Goal: Transaction & Acquisition: Book appointment/travel/reservation

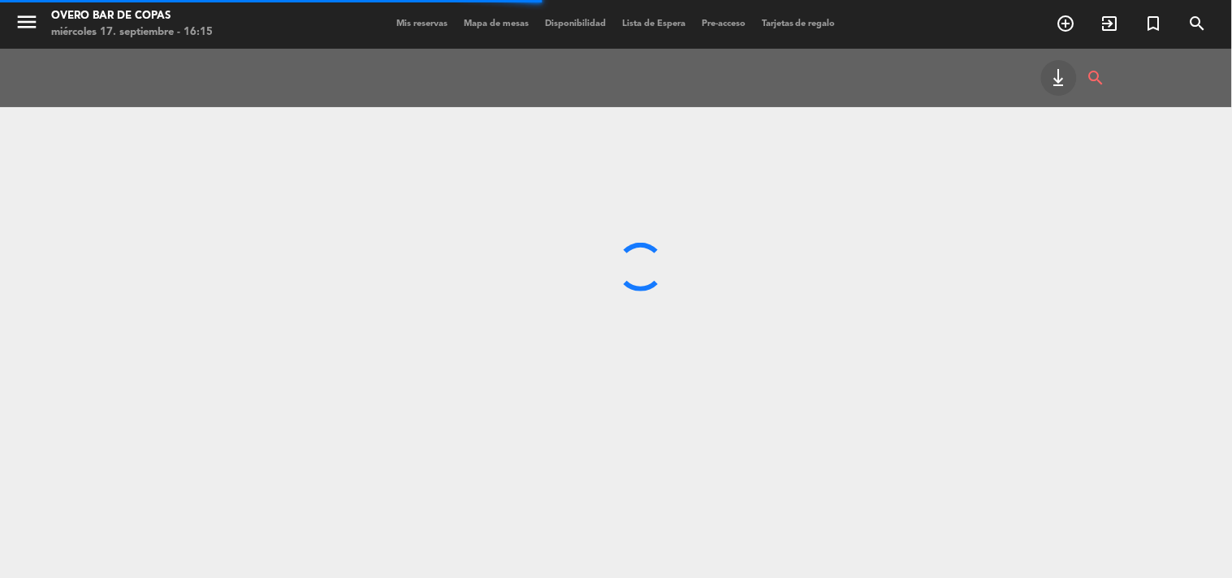
click at [490, 20] on span "Mapa de mesas" at bounding box center [496, 23] width 81 height 9
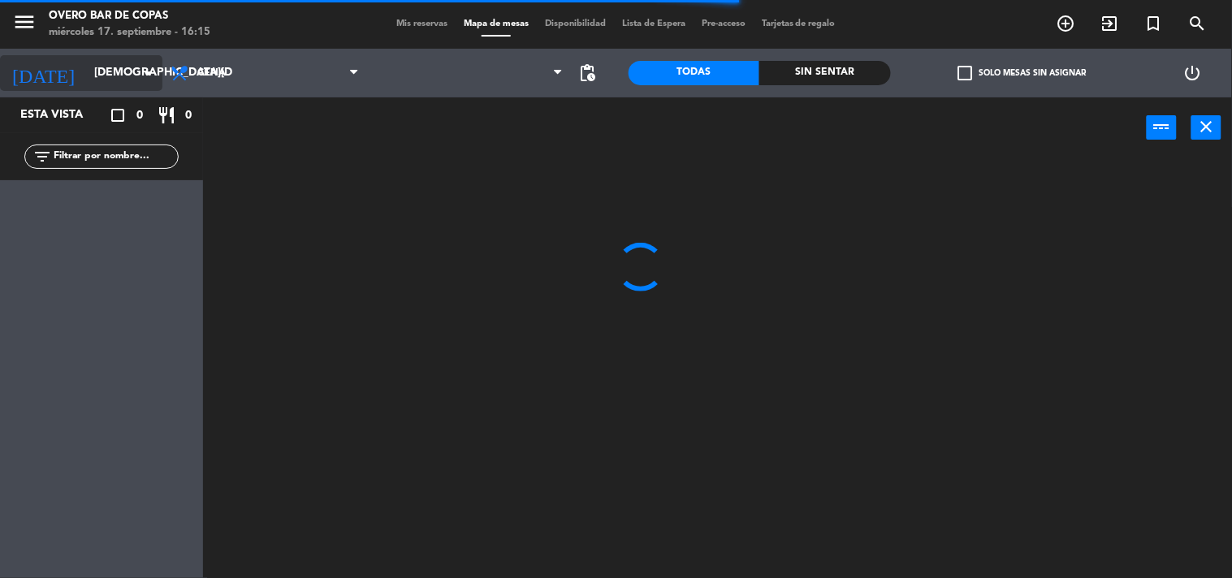
click at [97, 77] on input "[DEMOGRAPHIC_DATA][DATE]" at bounding box center [163, 72] width 154 height 29
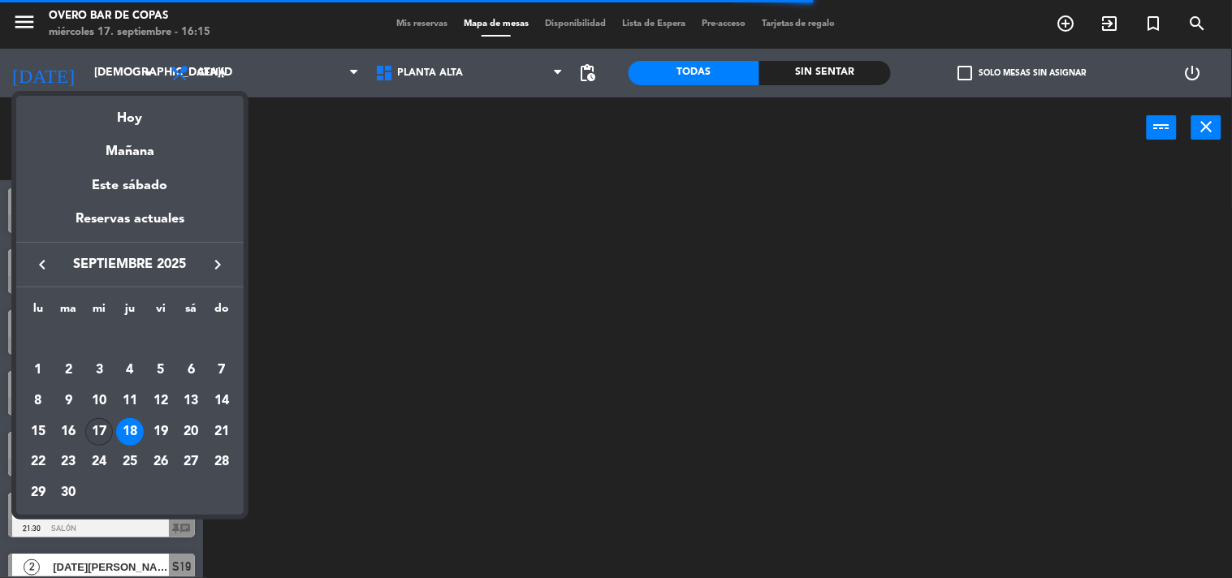
click at [106, 425] on div "17" at bounding box center [99, 432] width 28 height 28
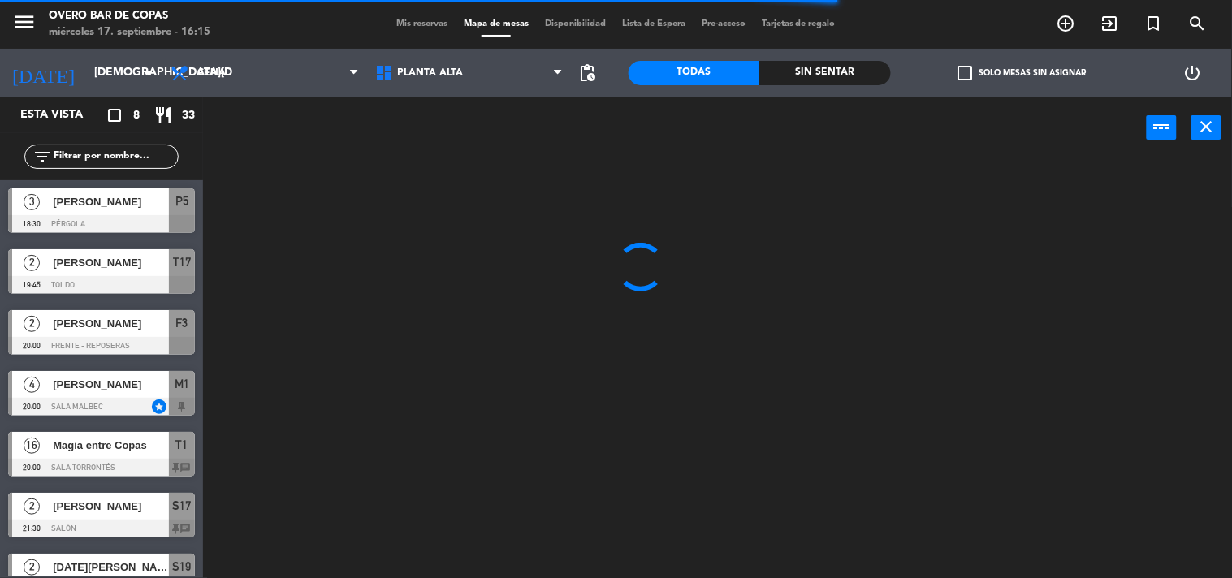
type input "[DATE]"
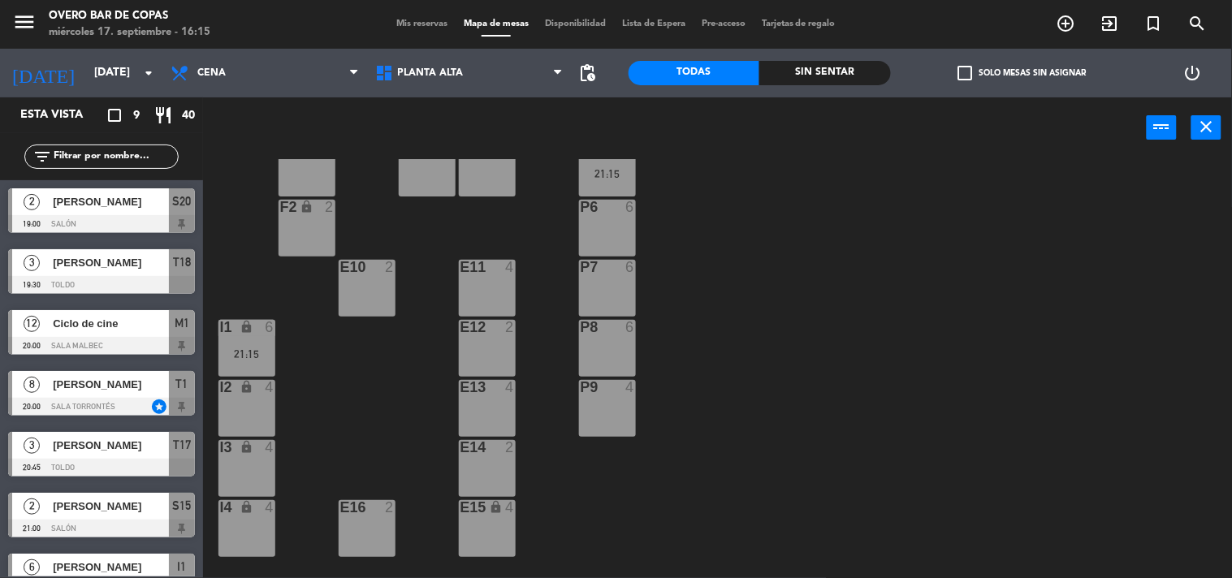
scroll to position [44, 0]
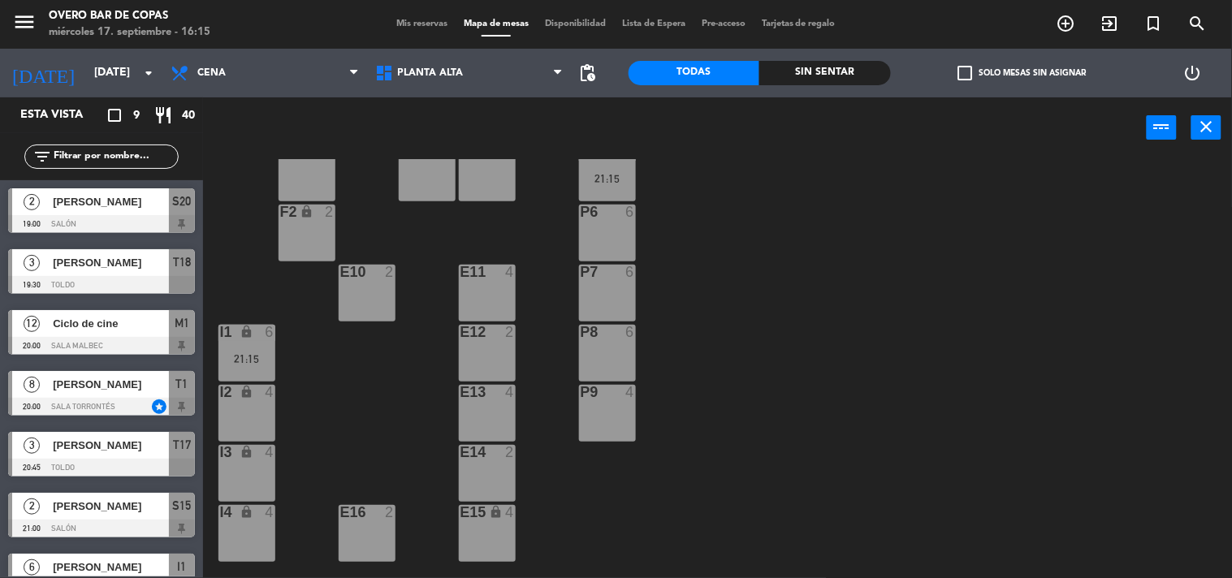
click at [593, 303] on div "P7 6" at bounding box center [607, 293] width 57 height 57
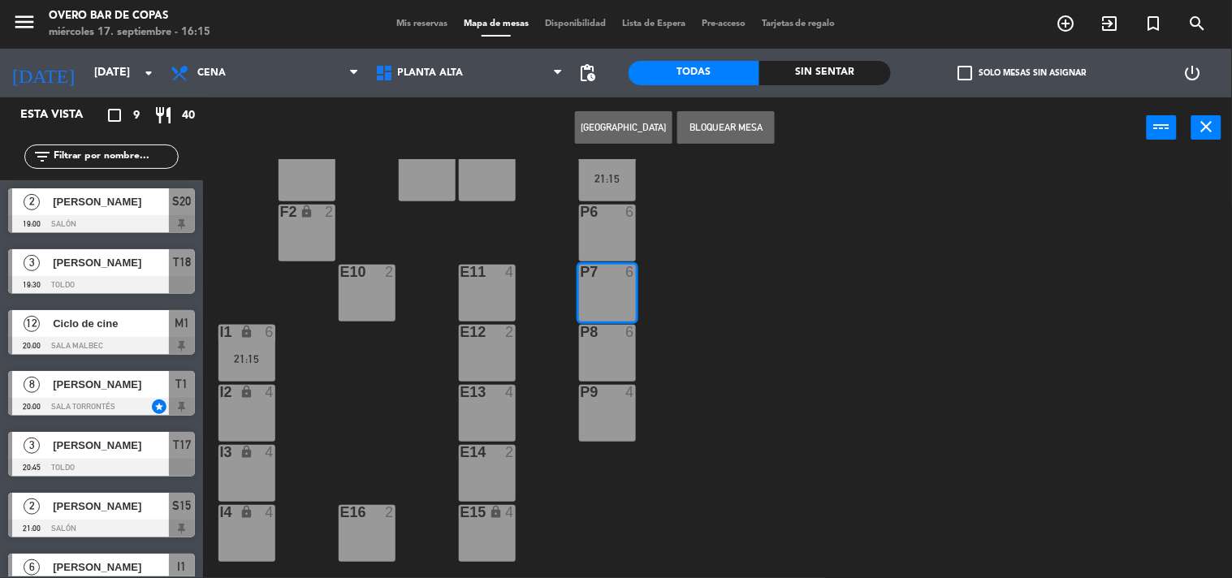
click at [638, 119] on button "[GEOGRAPHIC_DATA]" at bounding box center [623, 127] width 97 height 32
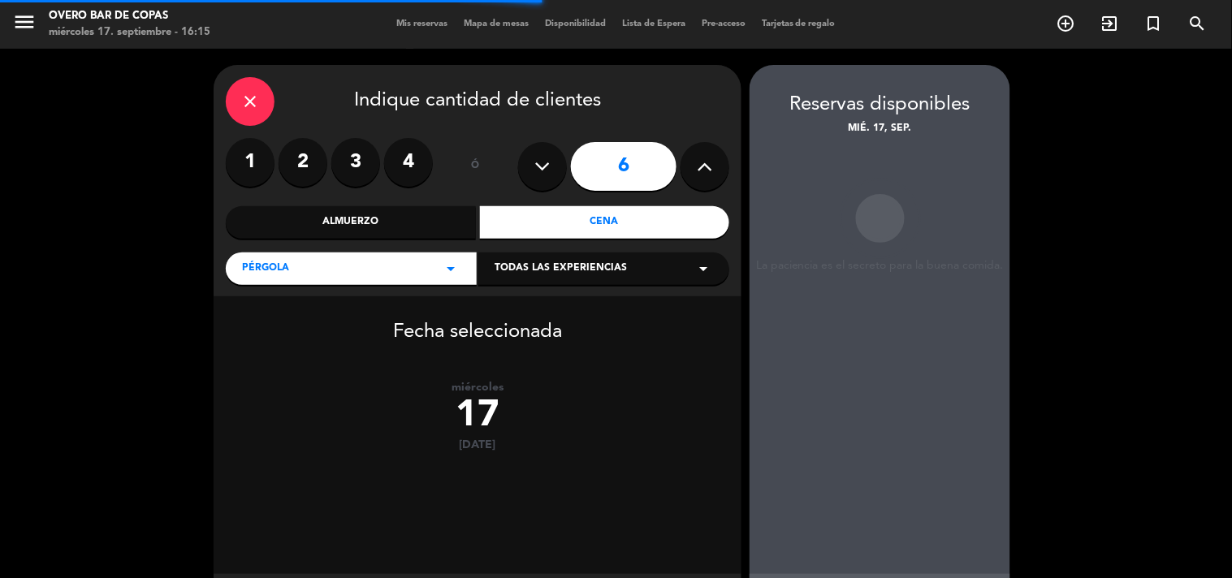
click at [312, 175] on label "2" at bounding box center [303, 162] width 49 height 49
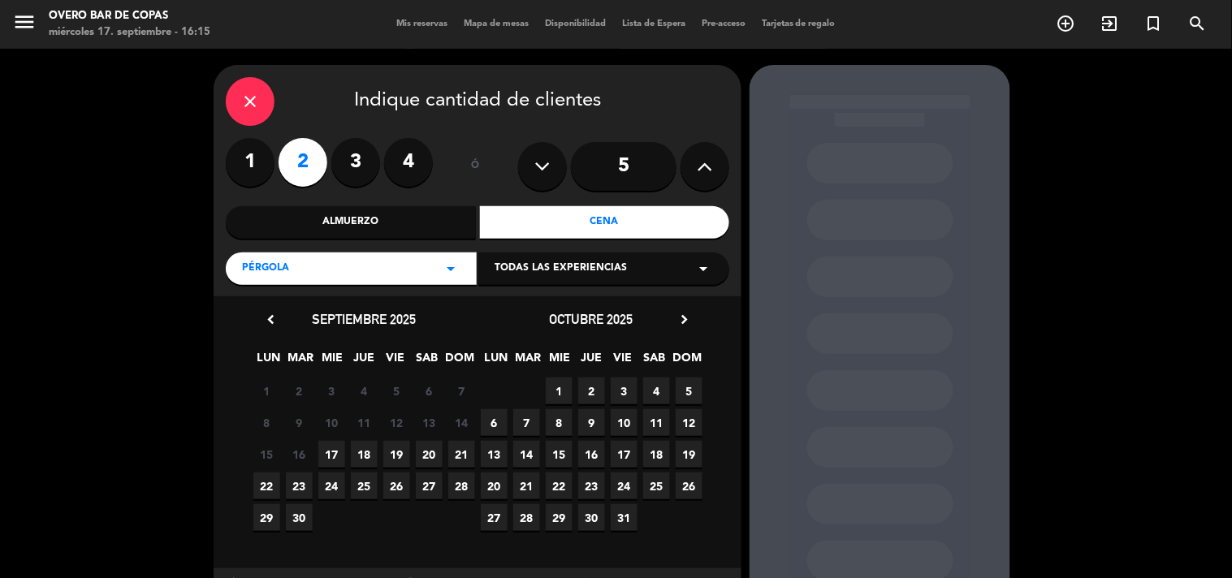
click at [331, 444] on span "17" at bounding box center [331, 454] width 27 height 27
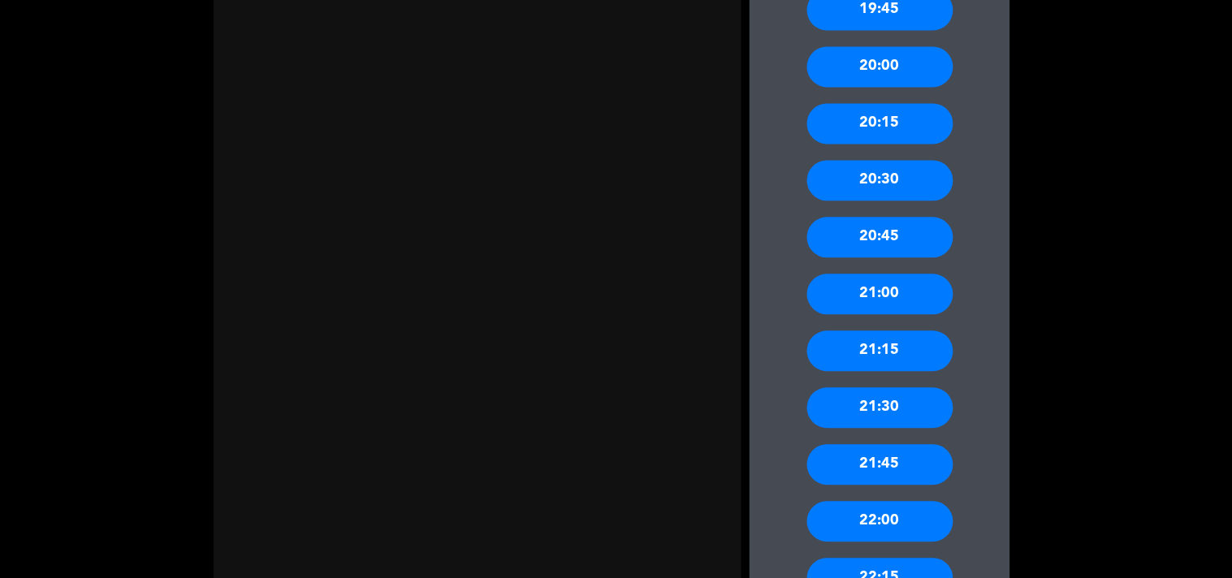
scroll to position [857, 0]
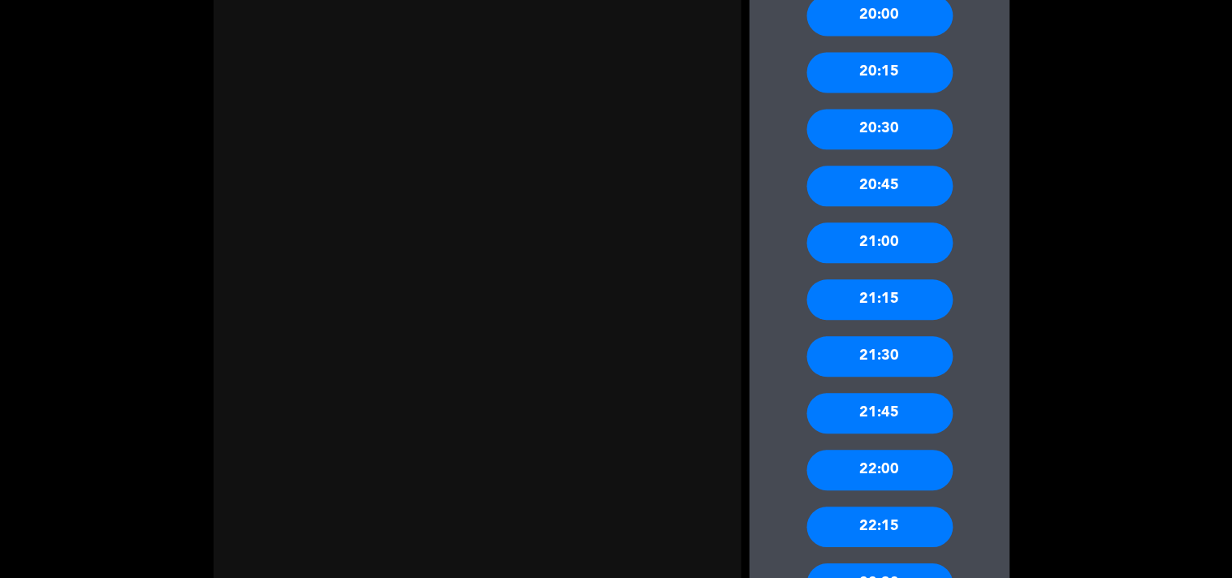
click at [889, 471] on div "22:00" at bounding box center [880, 470] width 146 height 41
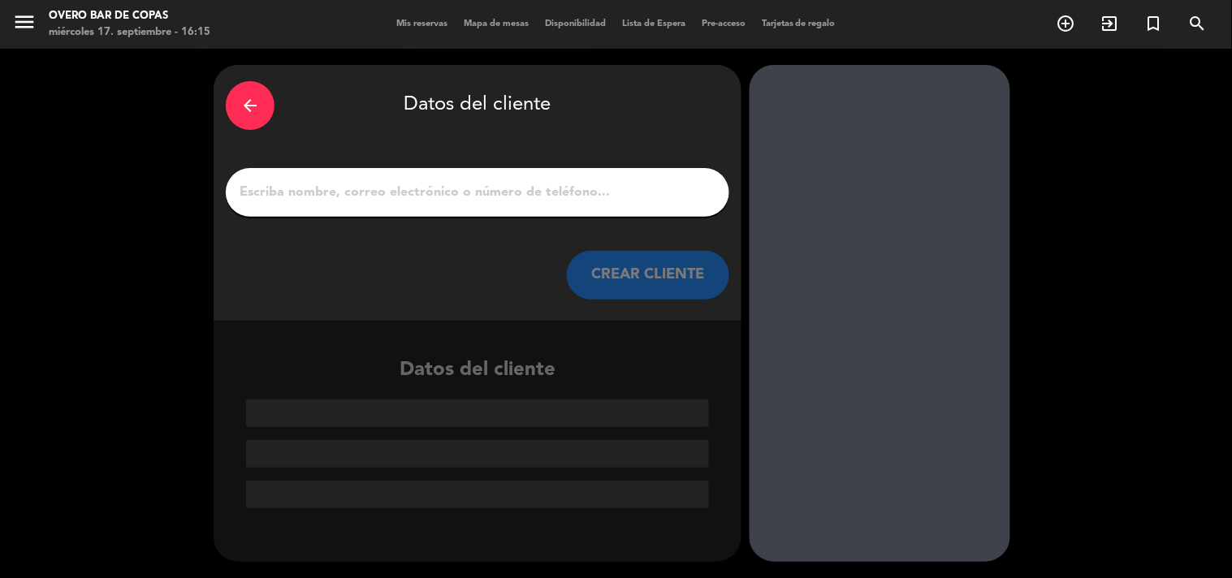
click at [610, 198] on input "1" at bounding box center [477, 192] width 479 height 23
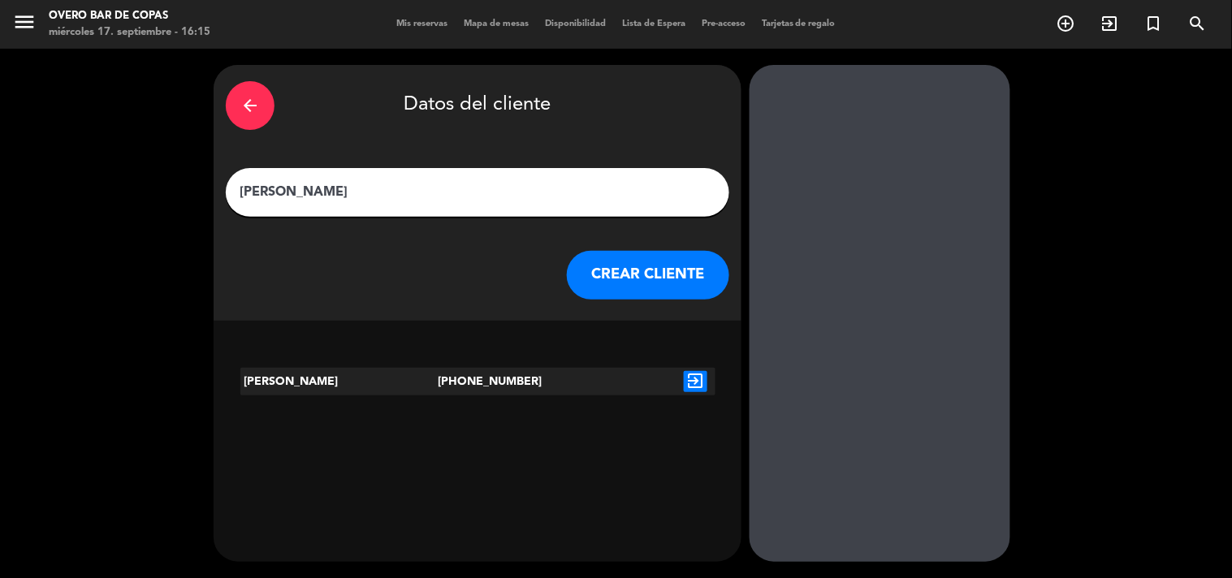
type input "[PERSON_NAME]"
click at [700, 372] on icon "exit_to_app" at bounding box center [696, 381] width 24 height 21
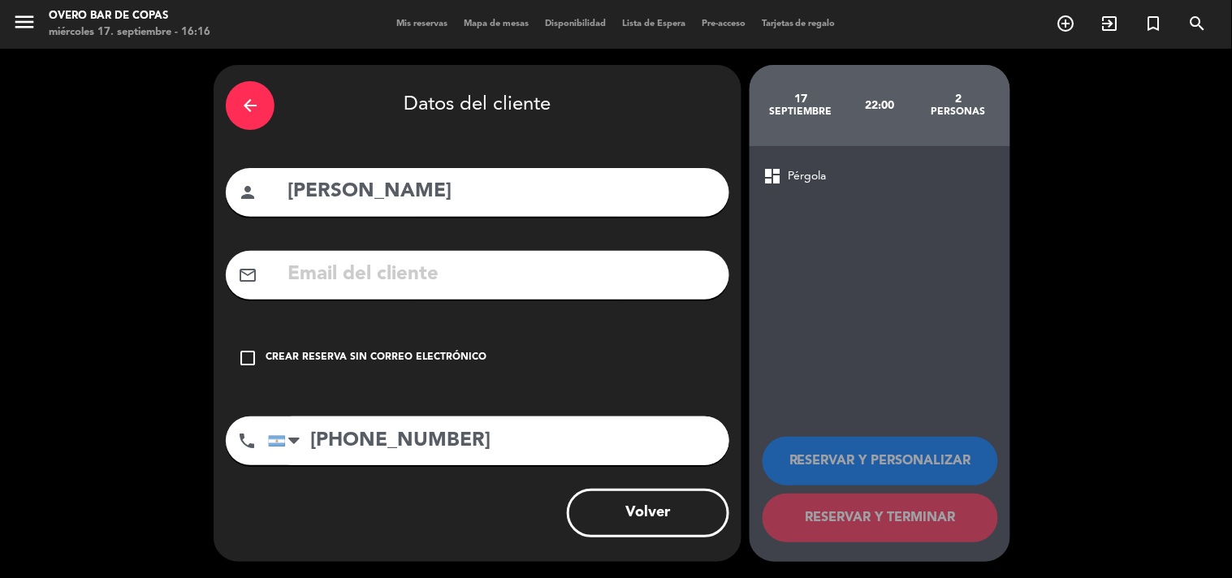
click at [452, 266] on input "text" at bounding box center [501, 274] width 431 height 33
paste input "[EMAIL_ADDRESS][DOMAIN_NAME]"
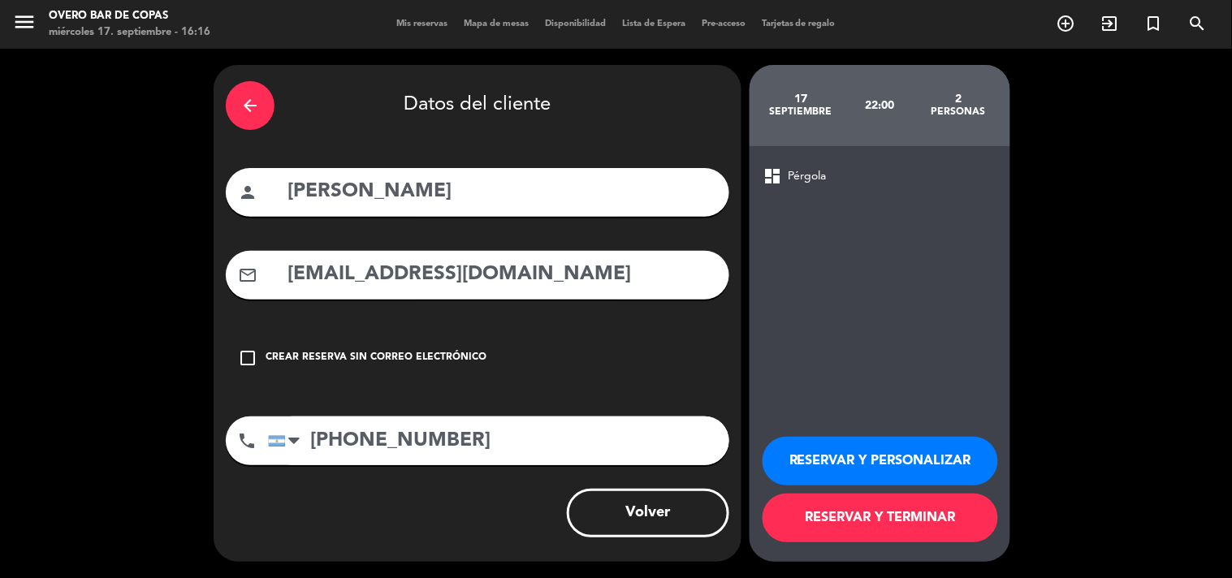
type input "[EMAIL_ADDRESS][DOMAIN_NAME]"
click at [846, 529] on button "RESERVAR Y TERMINAR" at bounding box center [881, 518] width 236 height 49
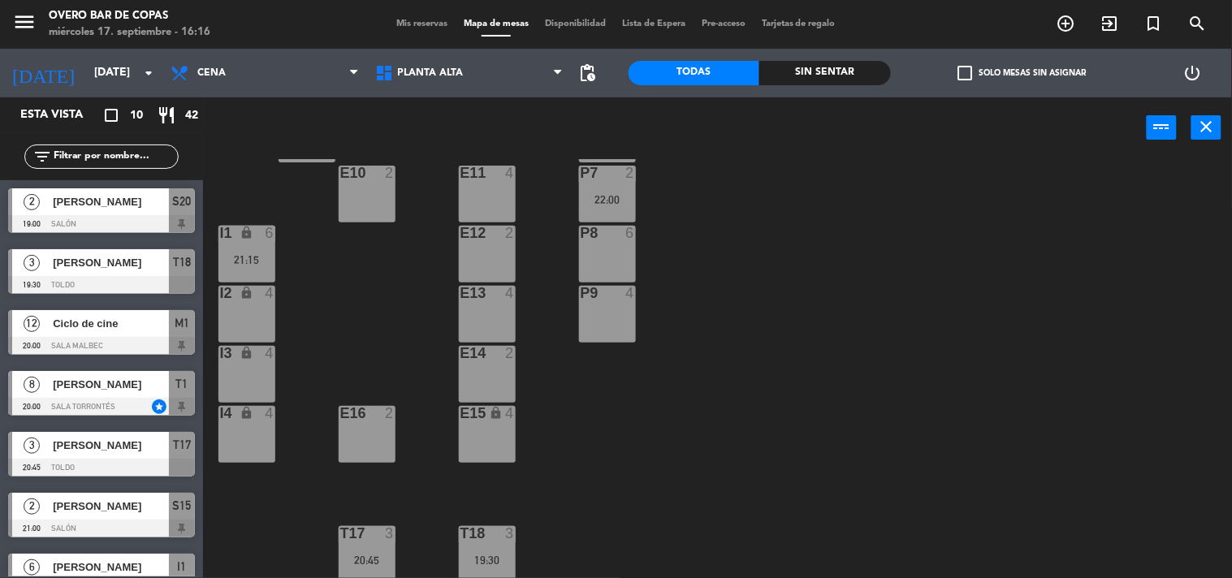
scroll to position [146, 0]
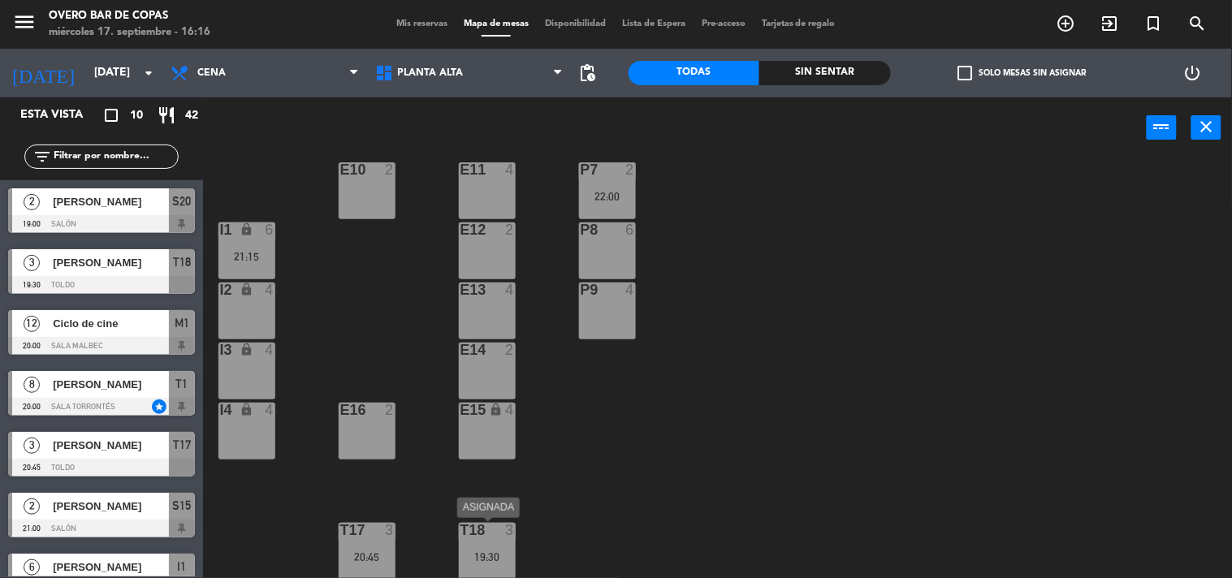
click at [490, 534] on div at bounding box center [487, 530] width 27 height 15
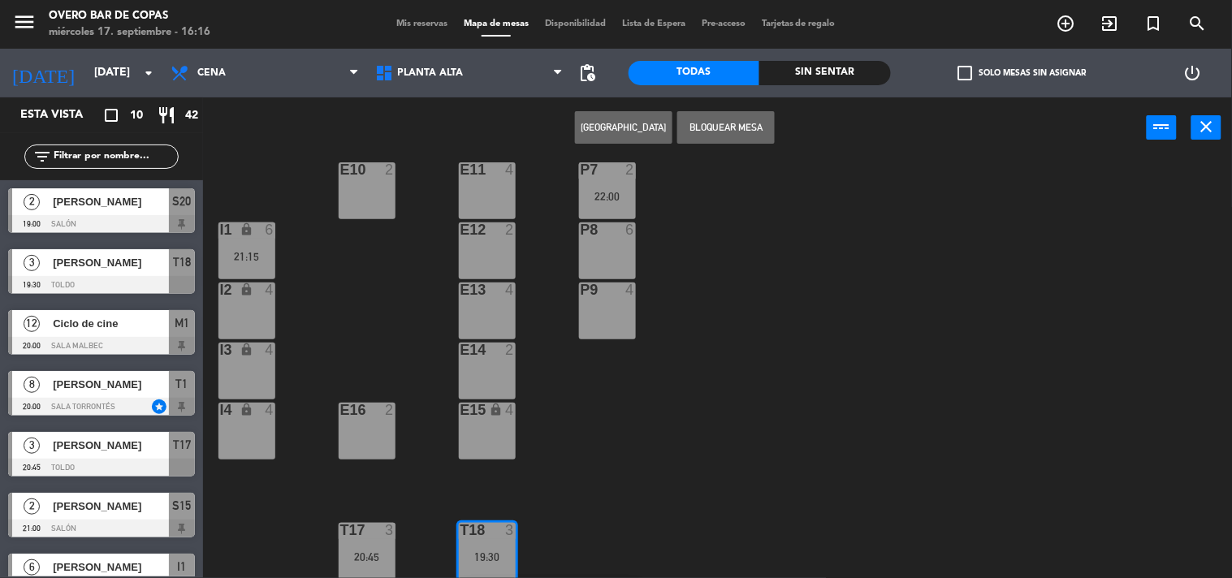
scroll to position [205, 0]
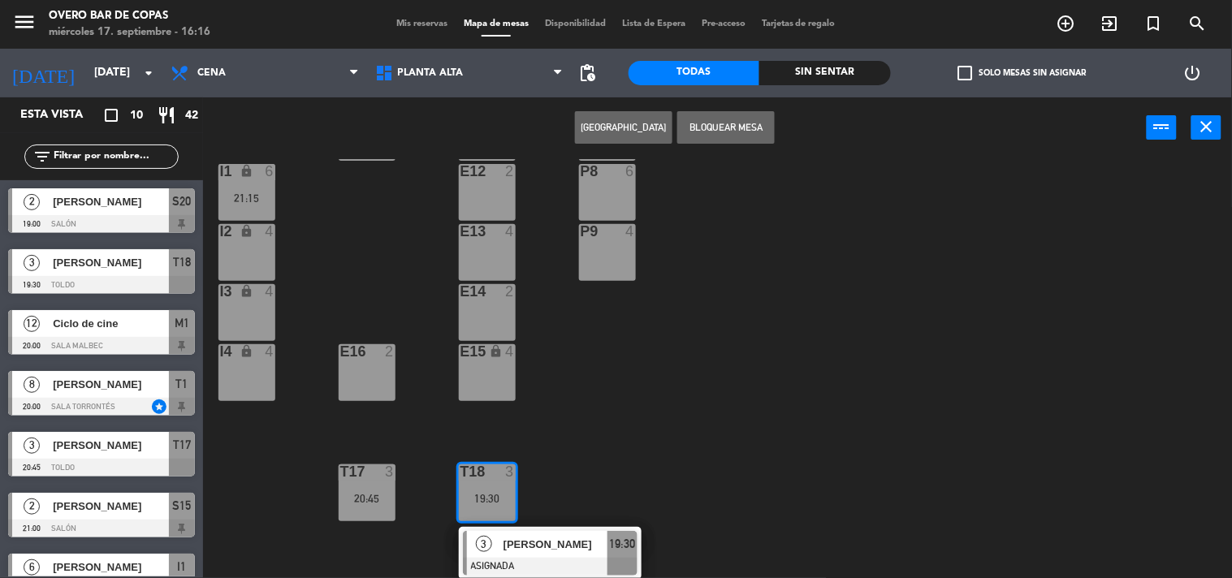
click at [800, 398] on div "P5 2 21:15 F1 8 F3 2 F4 2 P6 6 F2 lock 2 P7 2 22:00 E10 2 E11 4 P8 6 E12 2 I1 l…" at bounding box center [723, 369] width 1017 height 420
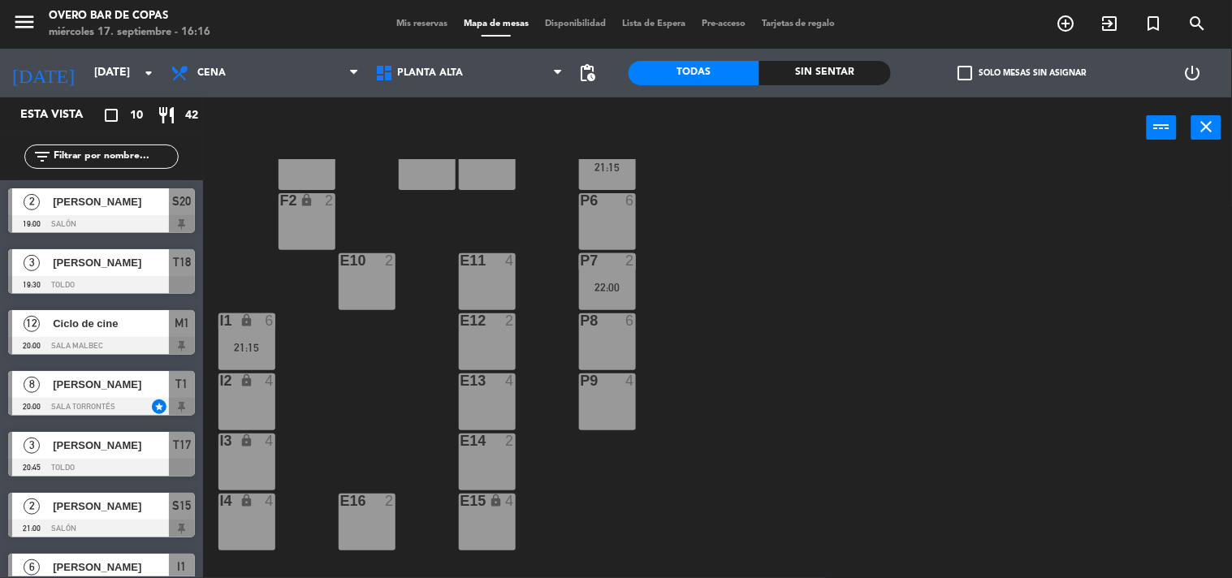
scroll to position [22, 0]
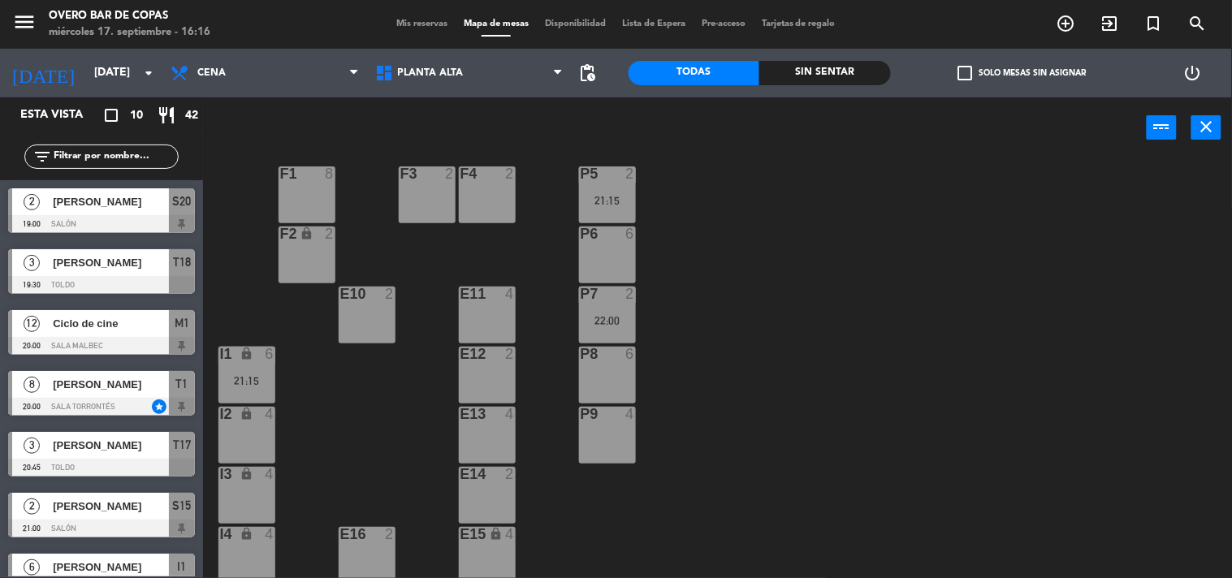
click at [621, 315] on div "22:00" at bounding box center [607, 320] width 57 height 11
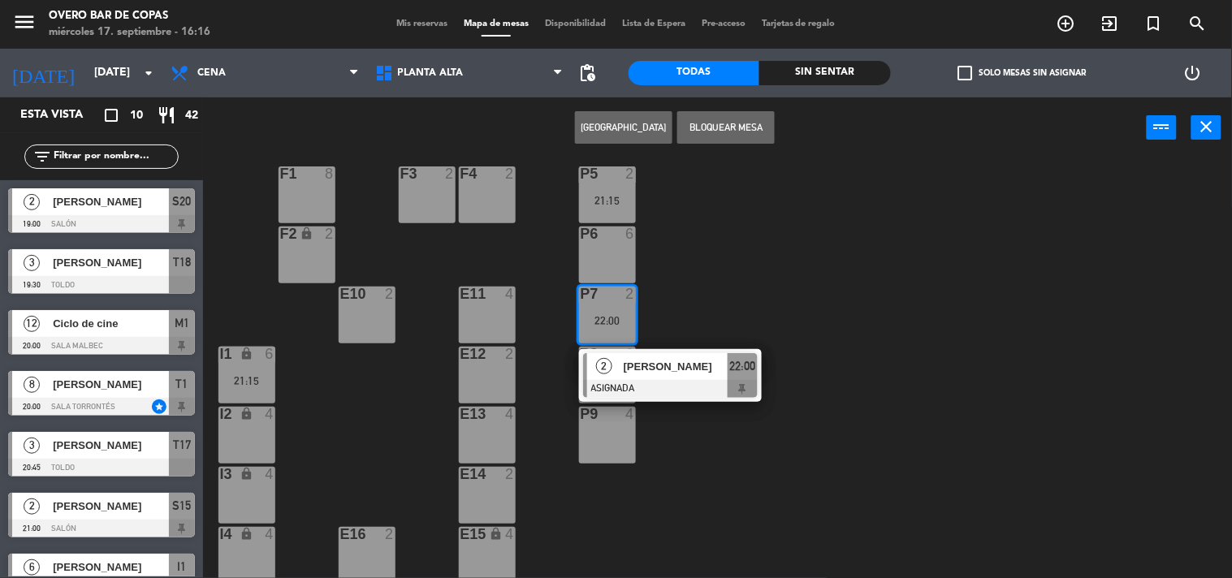
click at [661, 483] on div "P5 2 21:15 F1 8 F3 2 F4 2 P6 6 F2 lock 2 P7 2 22:00 2 [PERSON_NAME] ASIGNADA 22…" at bounding box center [723, 369] width 1017 height 420
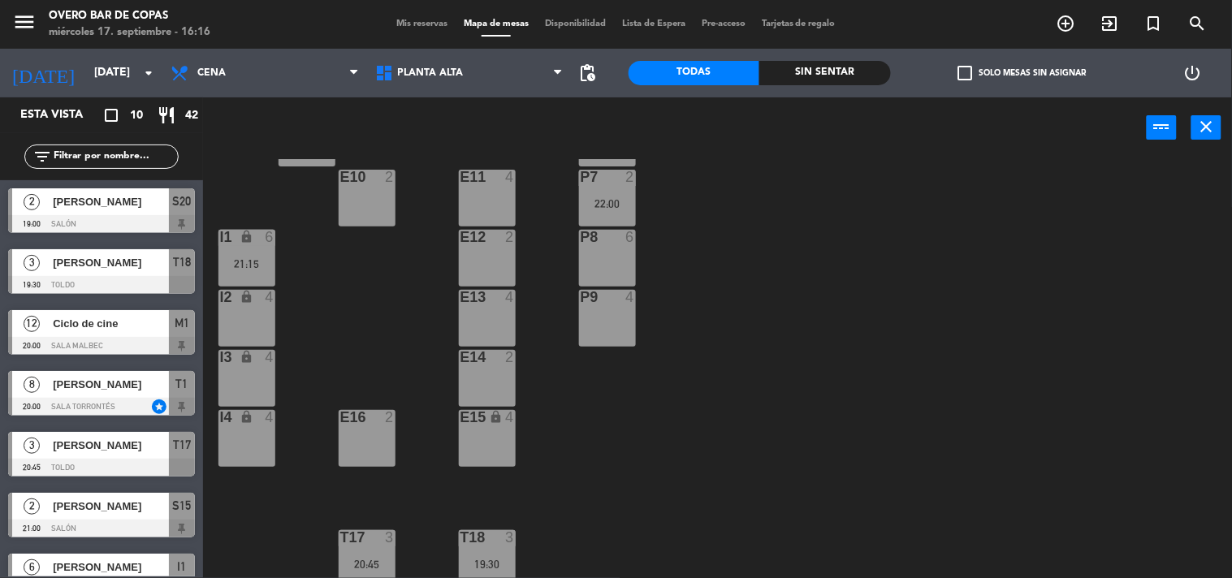
scroll to position [146, 0]
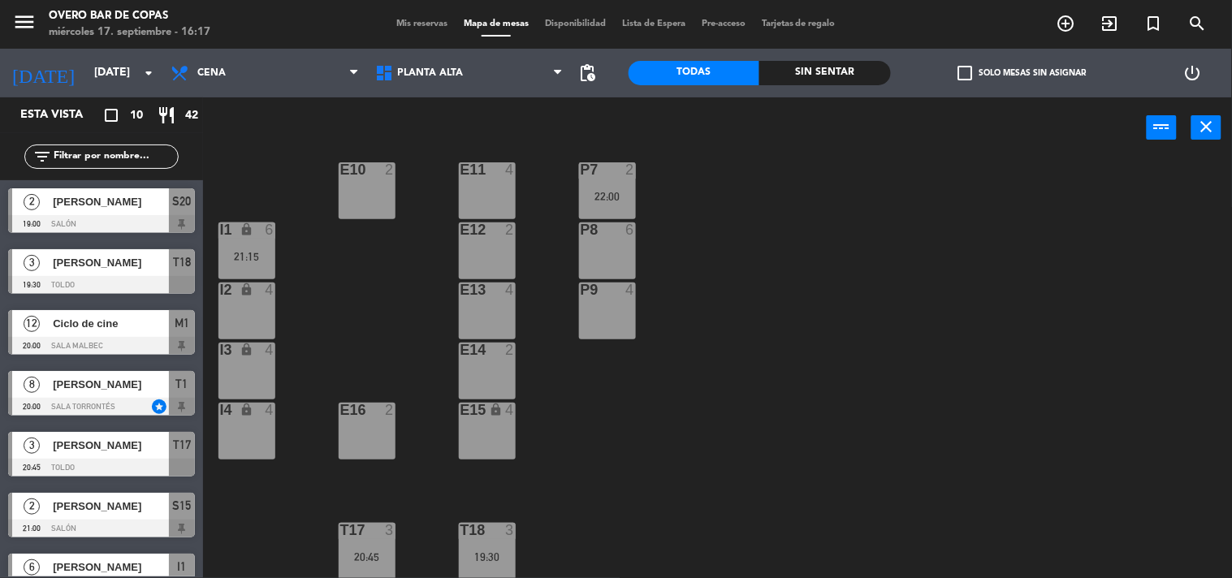
click at [619, 188] on div "P7 2 22:00" at bounding box center [607, 190] width 57 height 57
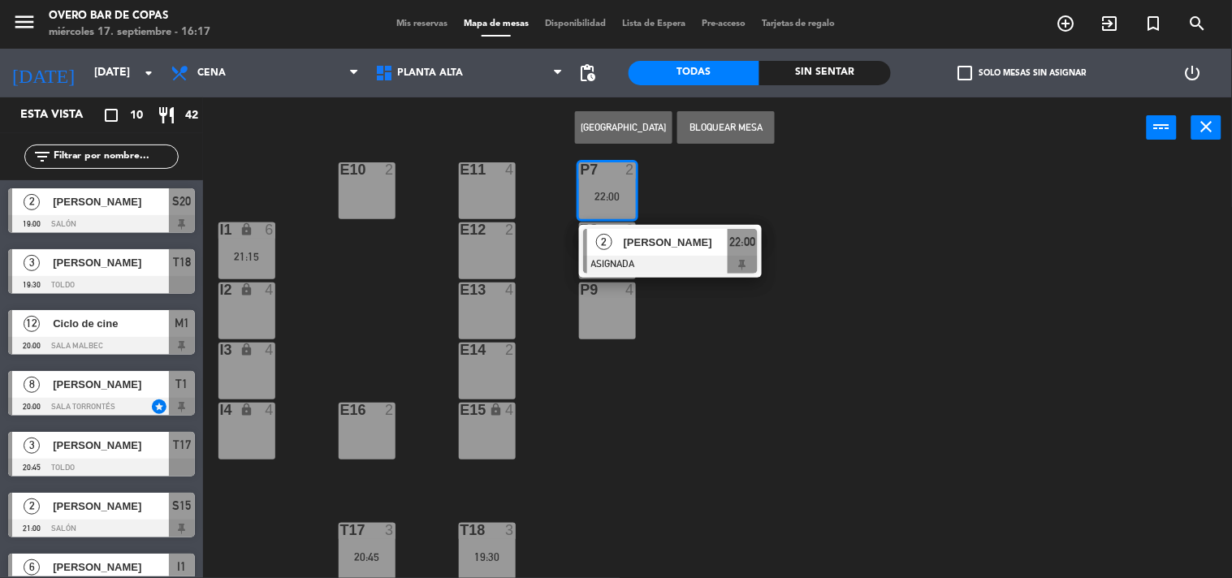
click at [680, 472] on div "P5 2 21:15 F1 8 F3 2 F4 2 P6 6 F2 lock 2 P7 2 22:00 2 [PERSON_NAME] ASIGNADA 22…" at bounding box center [723, 369] width 1017 height 420
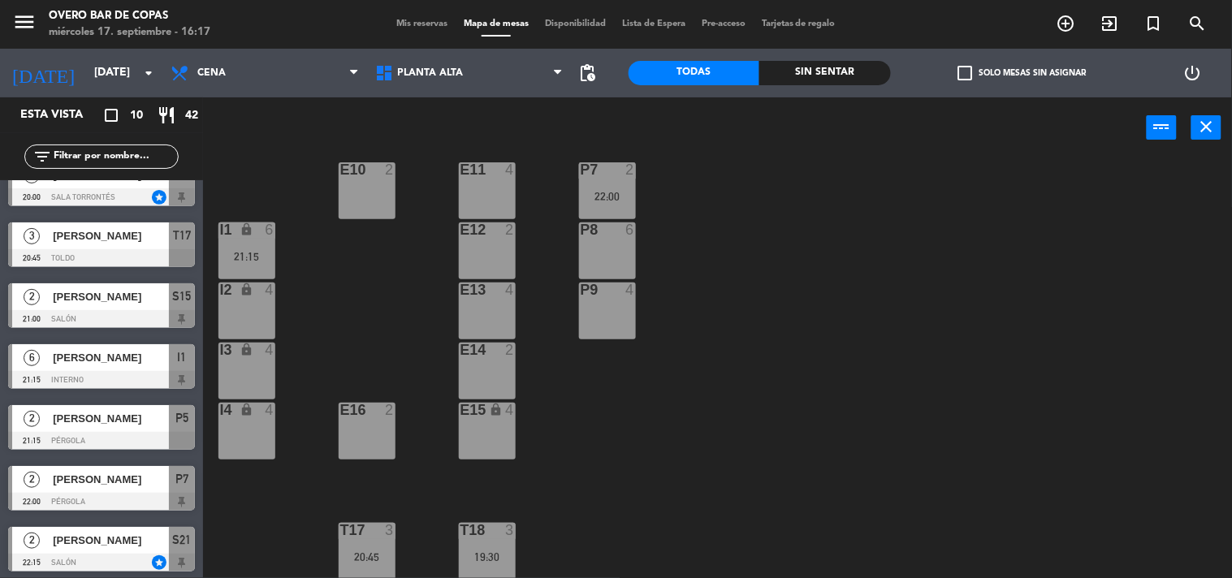
scroll to position [213, 0]
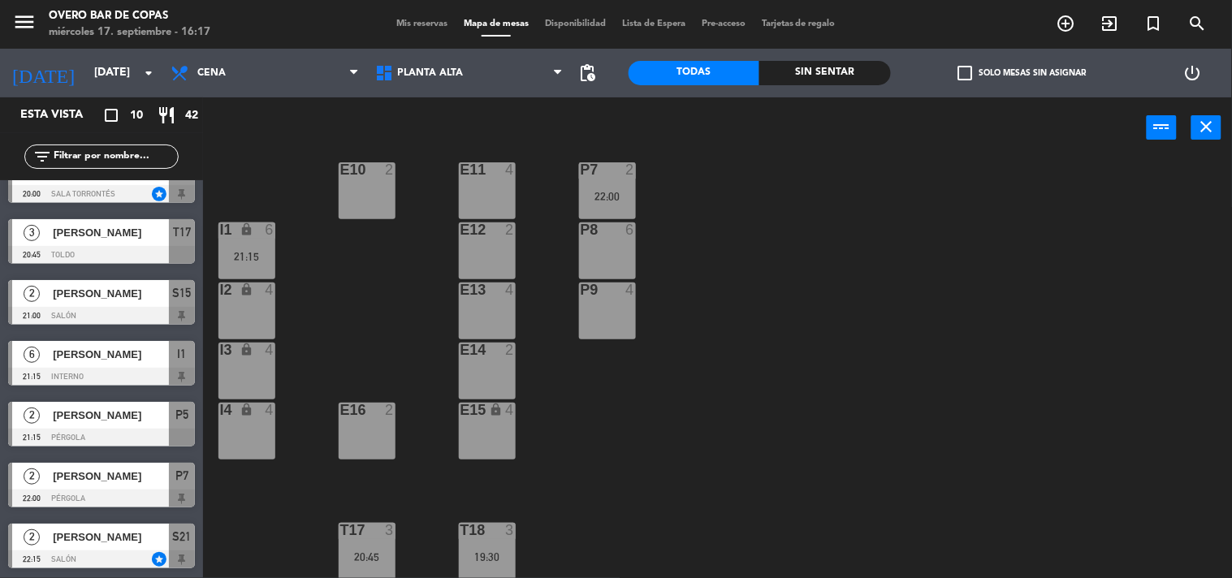
click at [150, 485] on div "[PERSON_NAME]" at bounding box center [110, 476] width 118 height 27
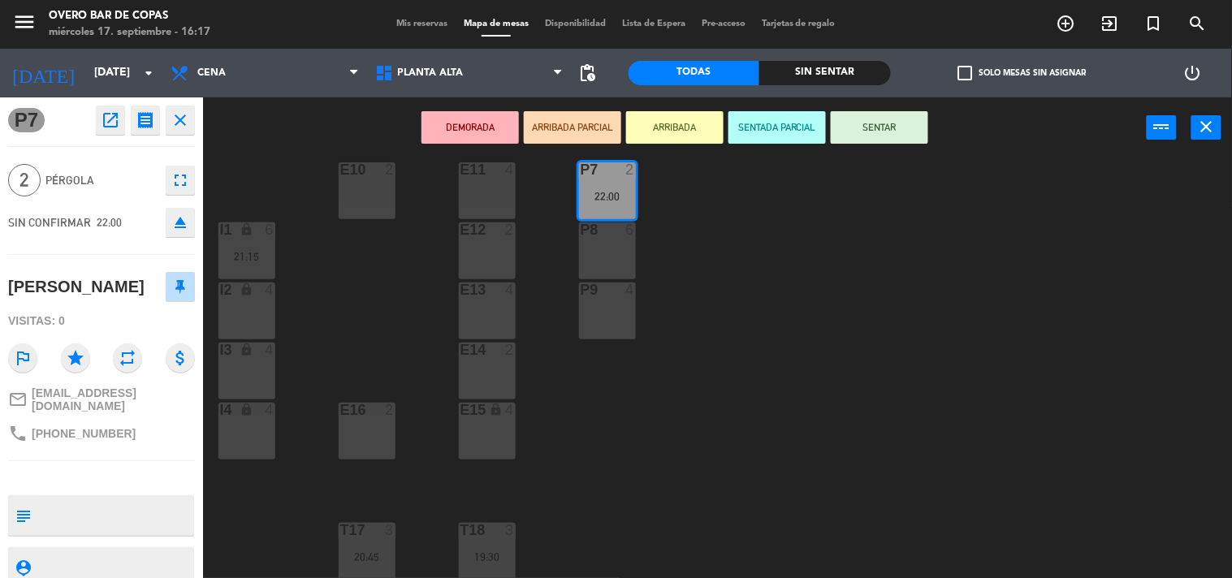
click at [68, 354] on icon "star" at bounding box center [75, 358] width 29 height 29
click at [104, 124] on icon "open_in_new" at bounding box center [110, 119] width 19 height 19
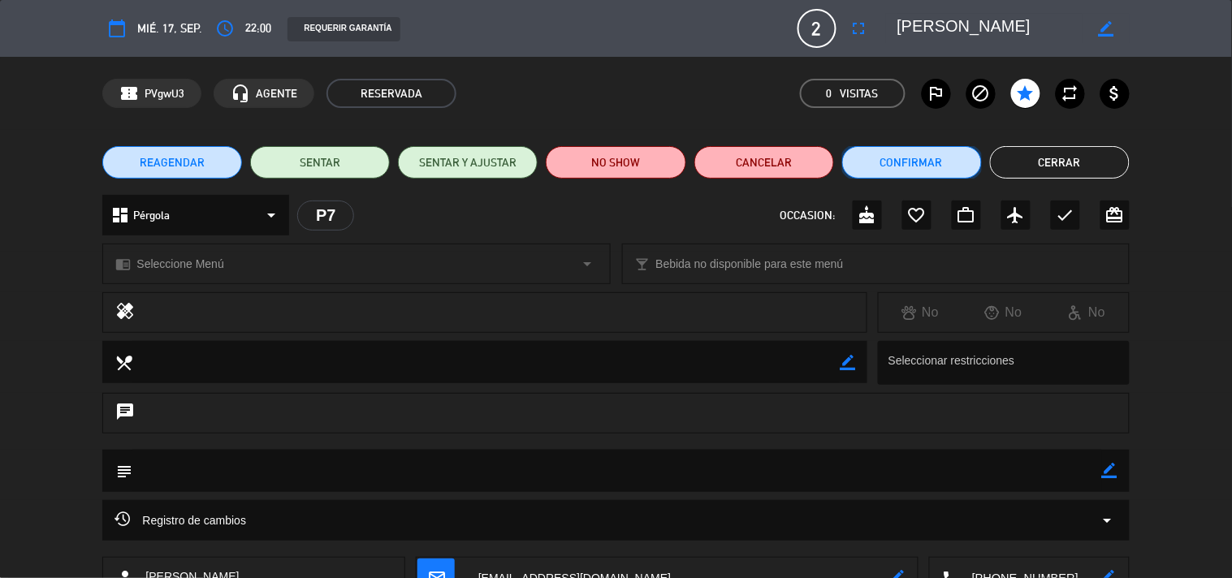
click at [930, 156] on button "Confirmar" at bounding box center [912, 162] width 140 height 32
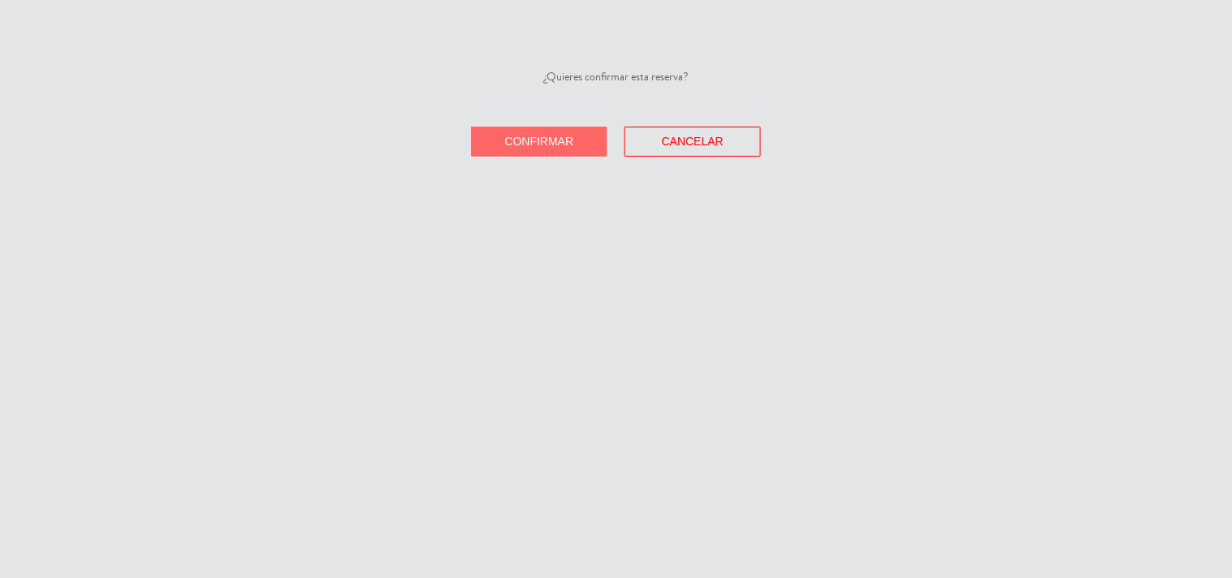
click at [575, 149] on button "Confirmar" at bounding box center [539, 142] width 136 height 30
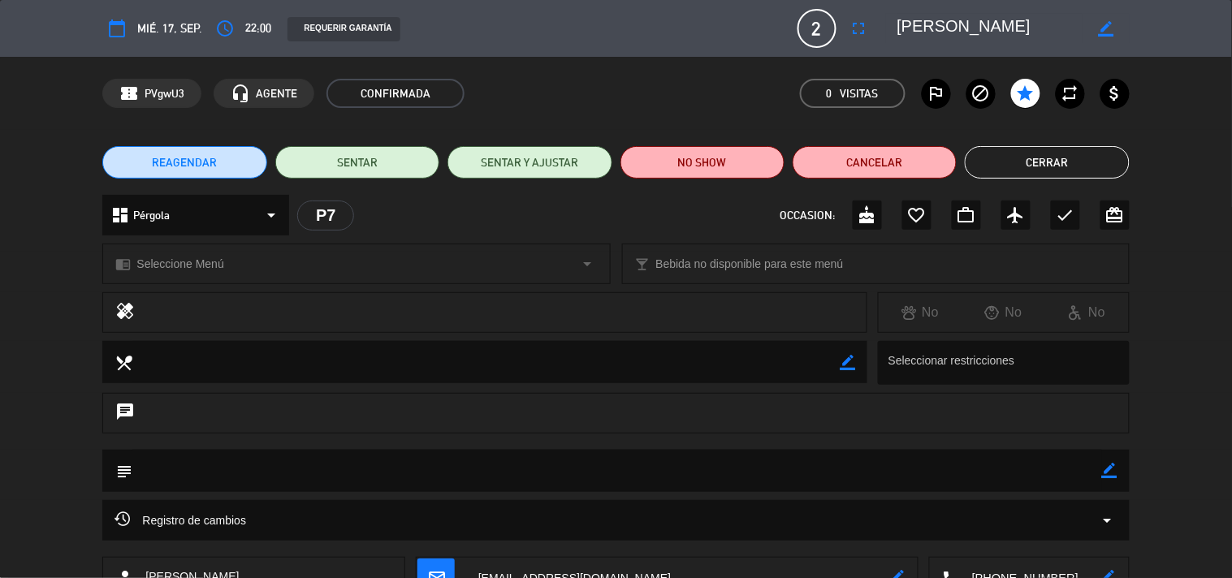
click at [975, 167] on button "Cerrar" at bounding box center [1047, 162] width 164 height 32
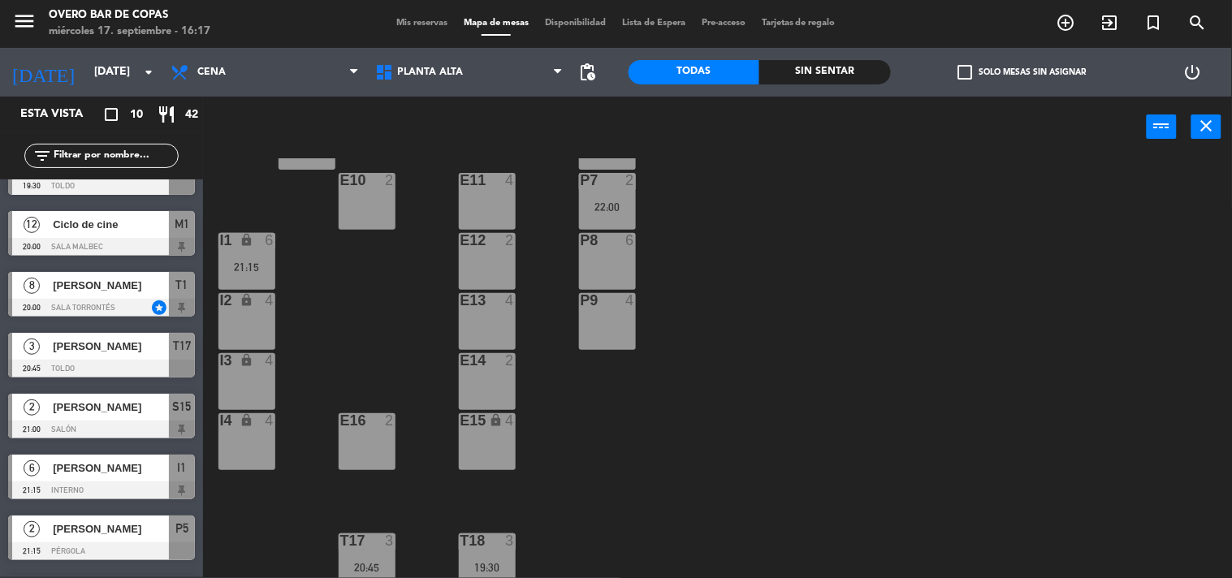
scroll to position [146, 0]
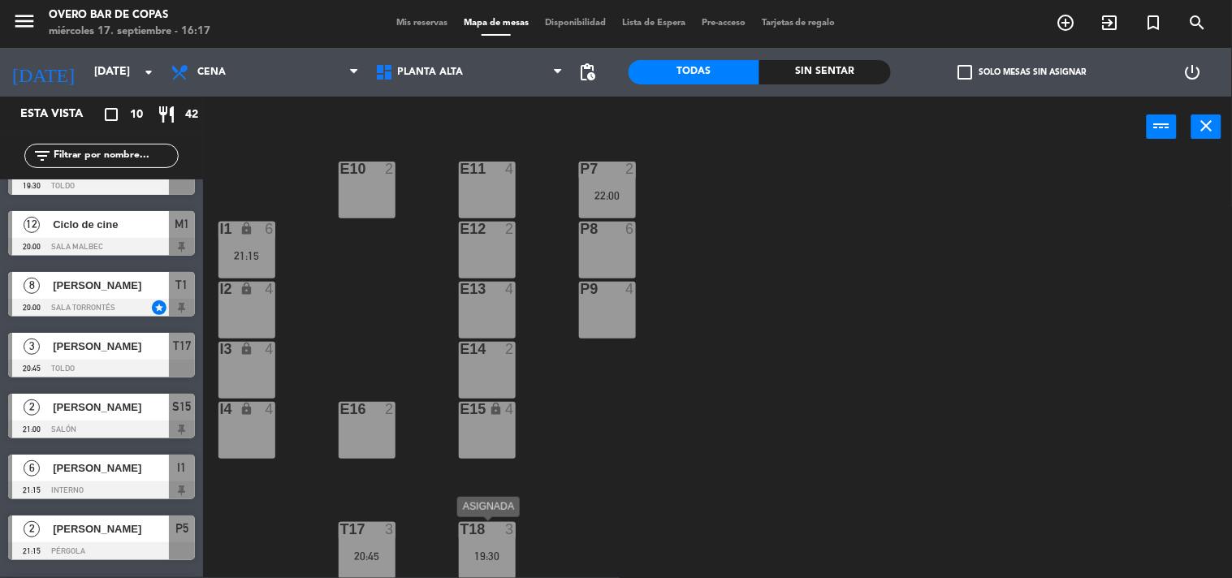
click at [471, 565] on div "T18 3 19:30" at bounding box center [487, 550] width 57 height 57
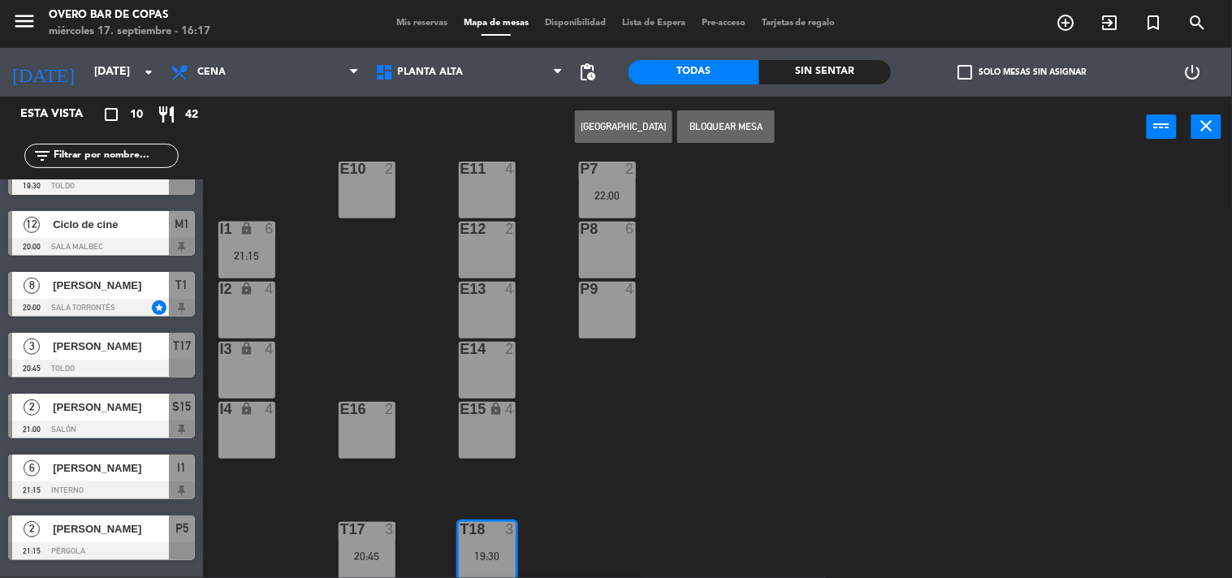
scroll to position [205, 0]
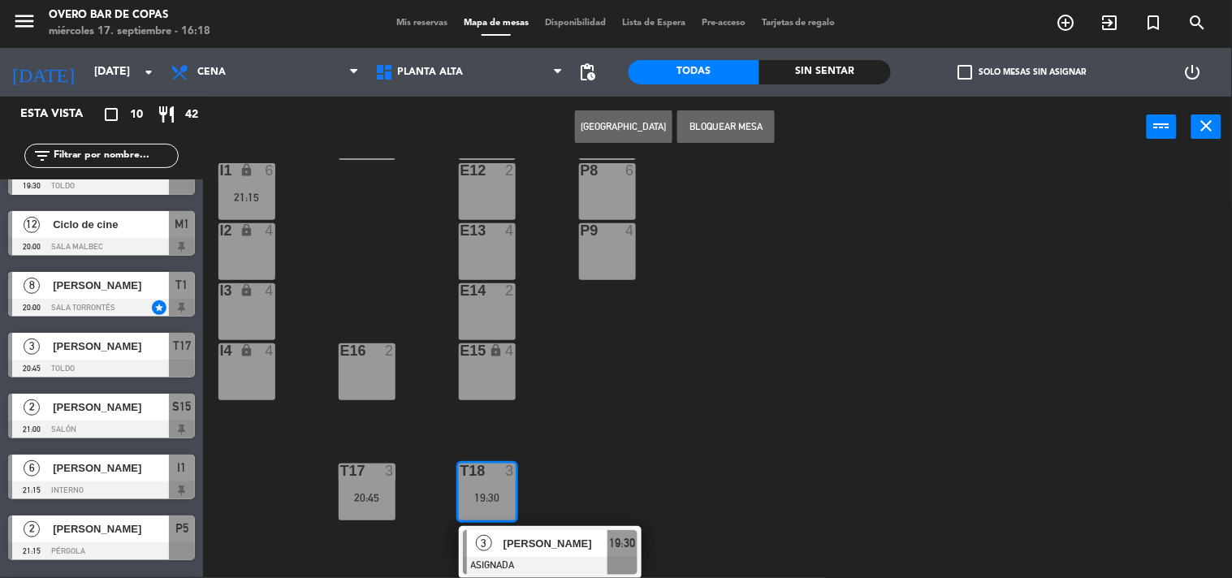
click at [676, 426] on div "P5 2 21:15 F1 8 F3 2 F4 2 P6 6 F2 lock 2 P7 2 22:00 E10 2 E11 4 P8 6 E12 2 I1 l…" at bounding box center [723, 368] width 1017 height 420
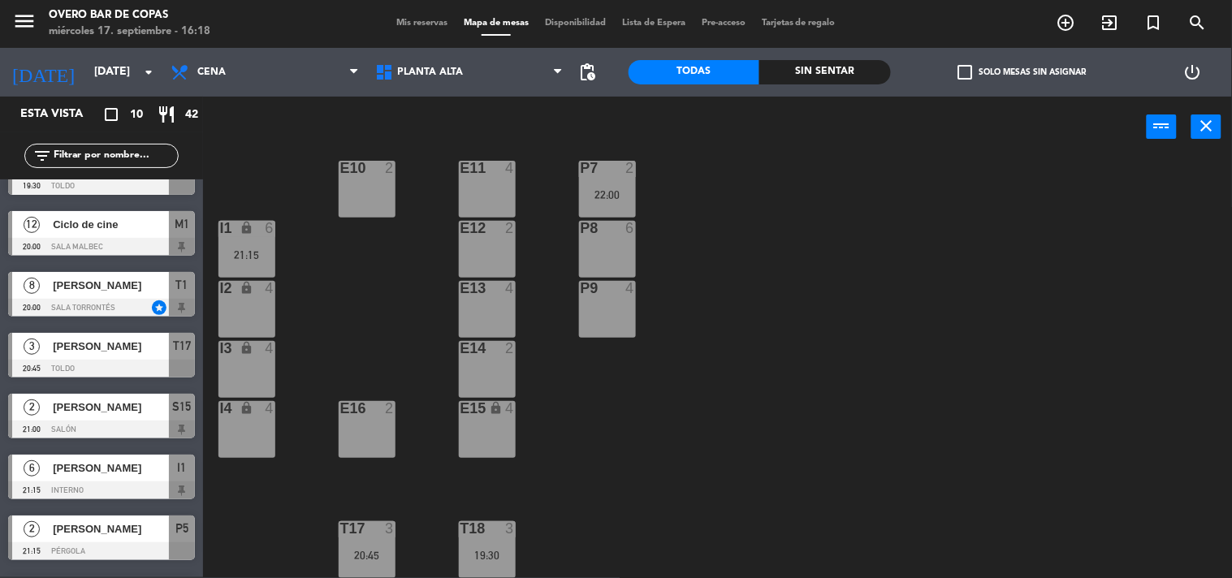
scroll to position [147, 0]
click at [618, 197] on div "22:00" at bounding box center [607, 194] width 57 height 11
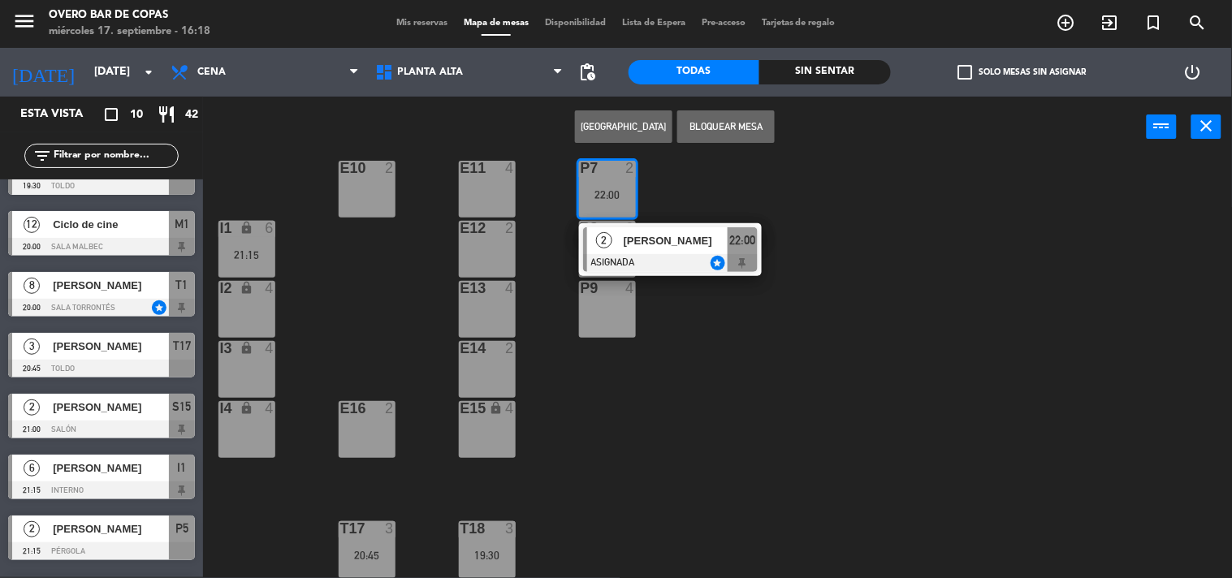
click at [703, 262] on div at bounding box center [670, 263] width 175 height 18
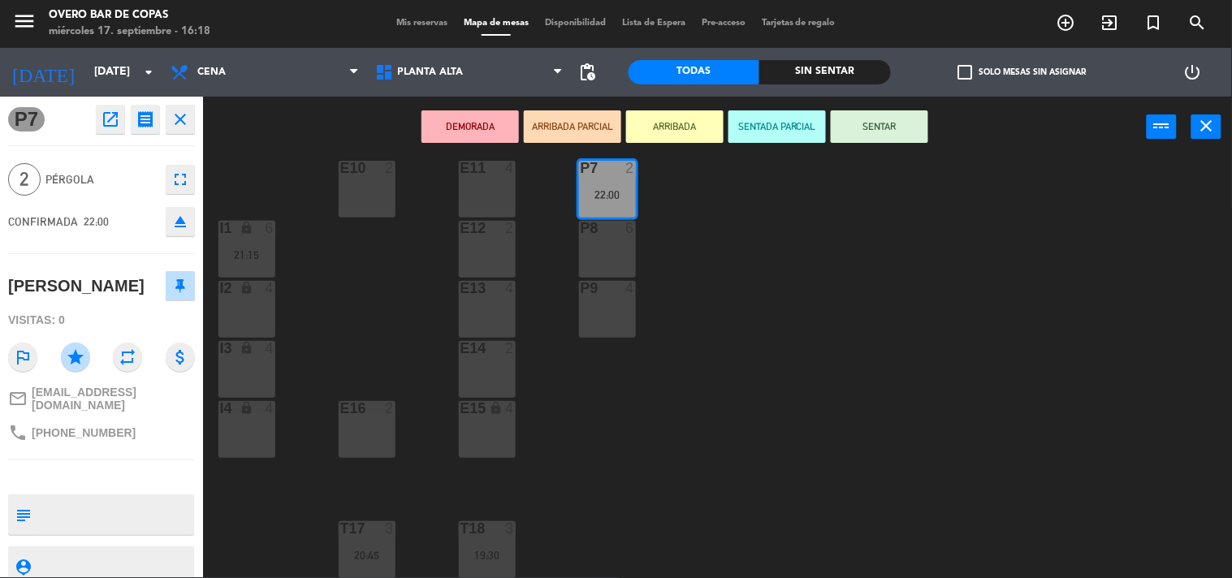
click at [158, 516] on textarea at bounding box center [114, 515] width 155 height 34
type textarea "Para después de cine. Si se libera lugar en [GEOGRAPHIC_DATA]"
click at [154, 441] on div "phone [PHONE_NUMBER]" at bounding box center [101, 432] width 187 height 31
click at [620, 478] on div "P5 2 21:15 F1 8 F3 2 F4 2 P6 6 F2 lock 2 P7 2 22:00 E10 2 E11 4 P8 6 E12 2 I1 l…" at bounding box center [723, 368] width 1017 height 420
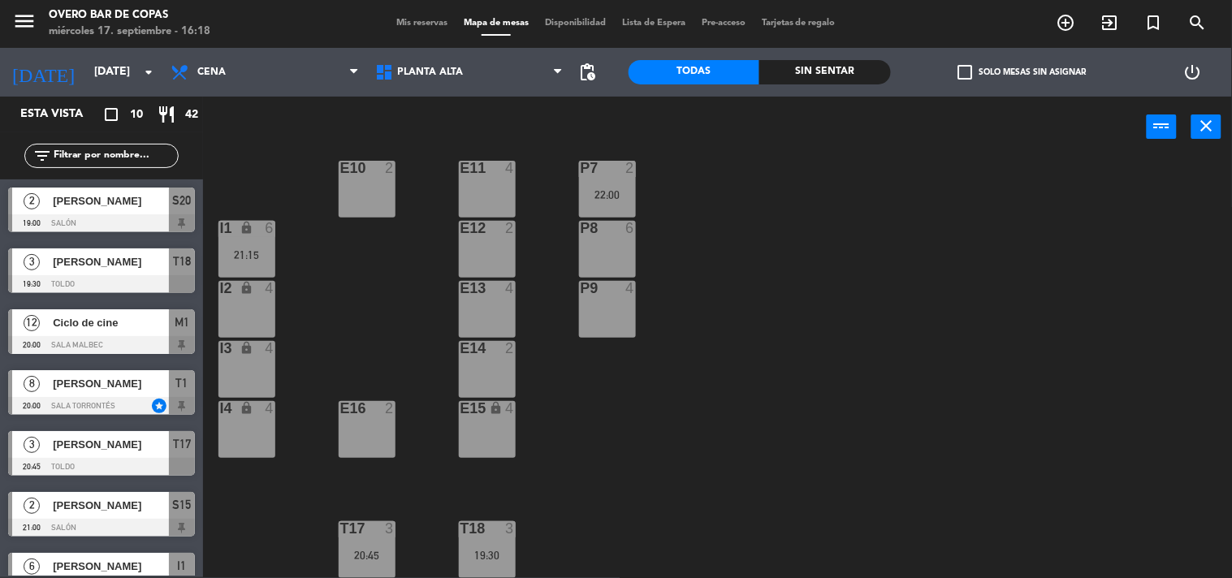
scroll to position [98, 0]
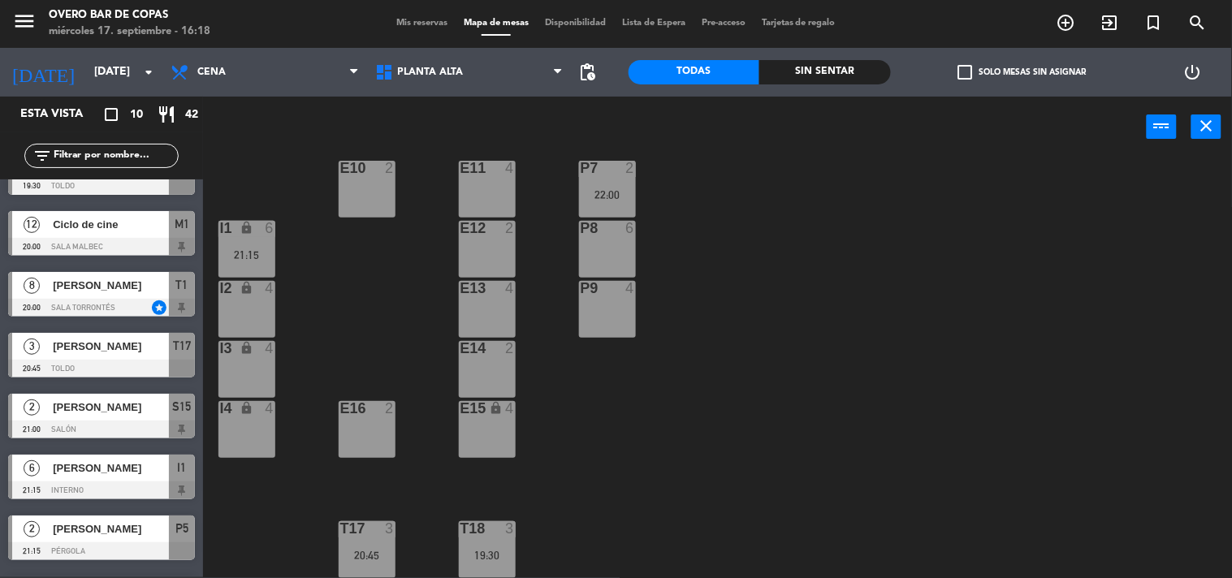
click at [624, 179] on div "P7 2 22:00" at bounding box center [607, 189] width 57 height 57
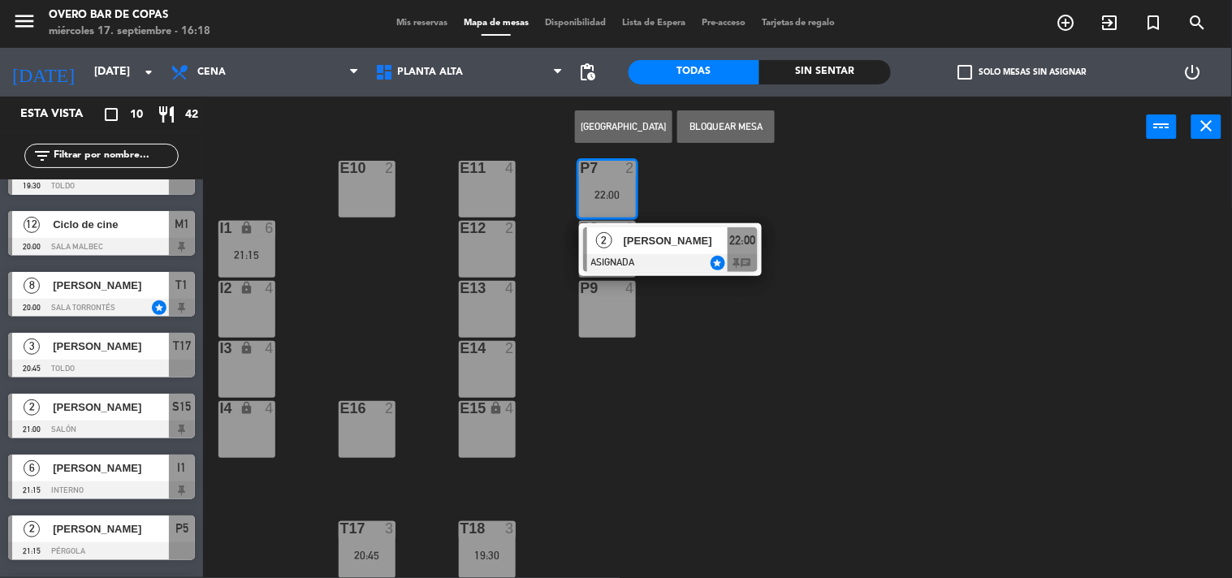
click at [634, 261] on div at bounding box center [670, 263] width 175 height 18
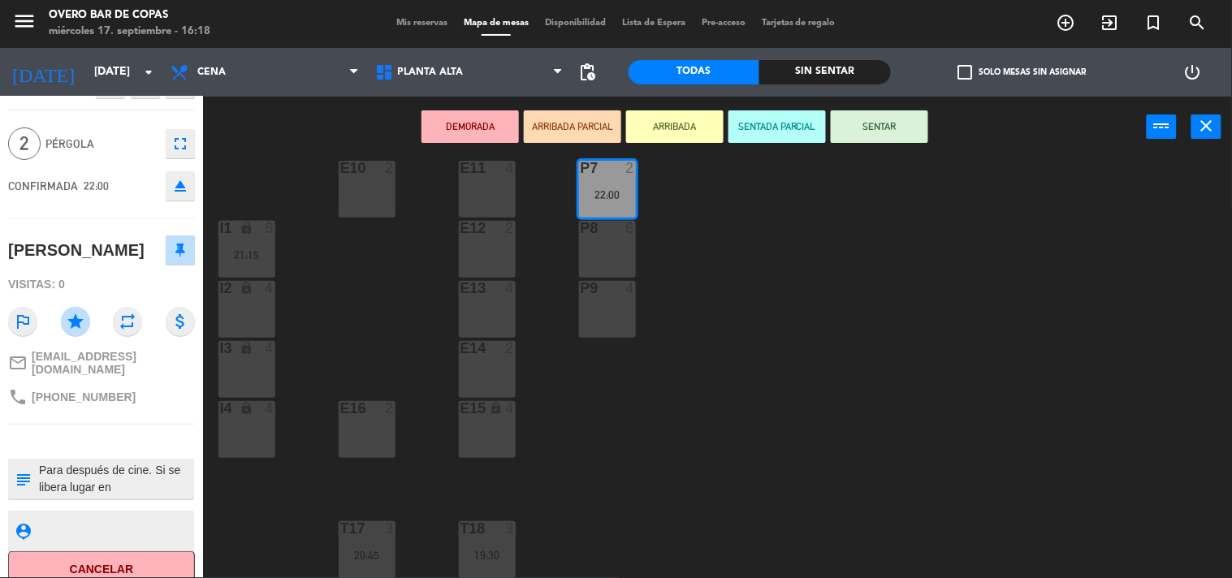
scroll to position [47, 0]
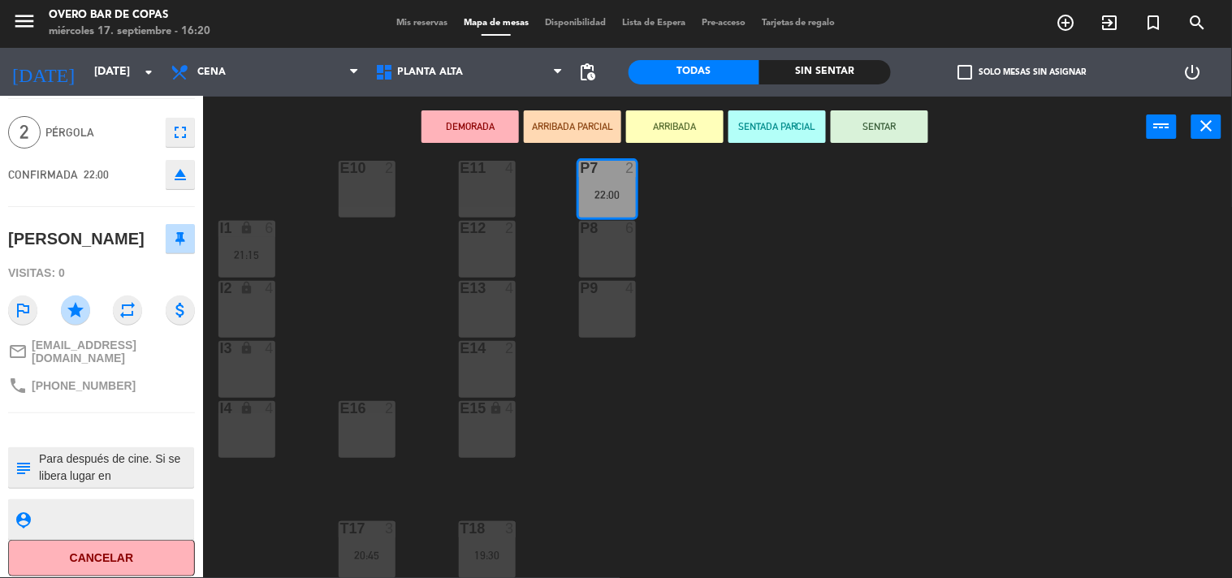
click at [725, 363] on div "P5 2 21:15 F1 8 F3 2 F4 2 P6 6 F2 lock 2 P7 2 22:00 E10 2 E11 4 P8 6 E12 2 I1 l…" at bounding box center [723, 368] width 1017 height 420
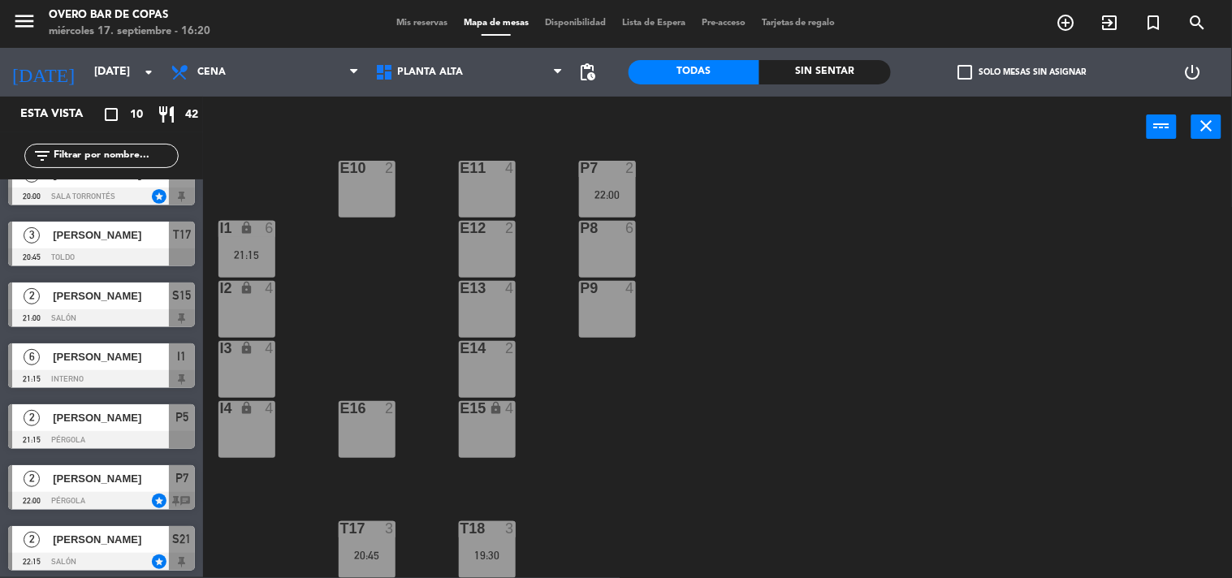
scroll to position [213, 0]
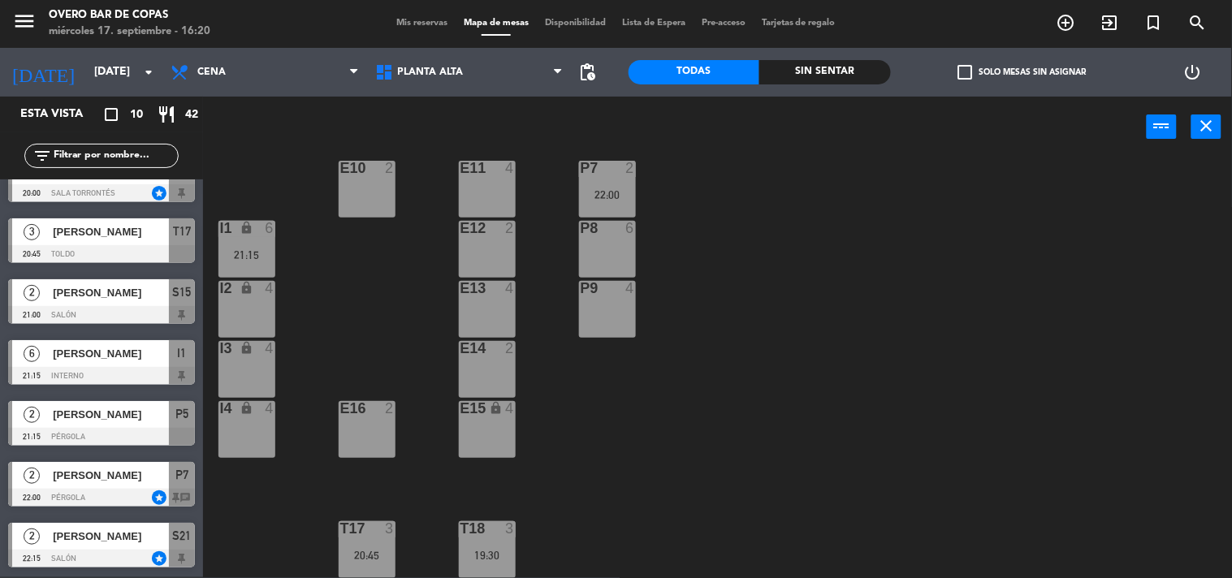
click at [122, 478] on div "2 [PERSON_NAME] 22:00 Pérgola star P7 chat" at bounding box center [101, 484] width 203 height 61
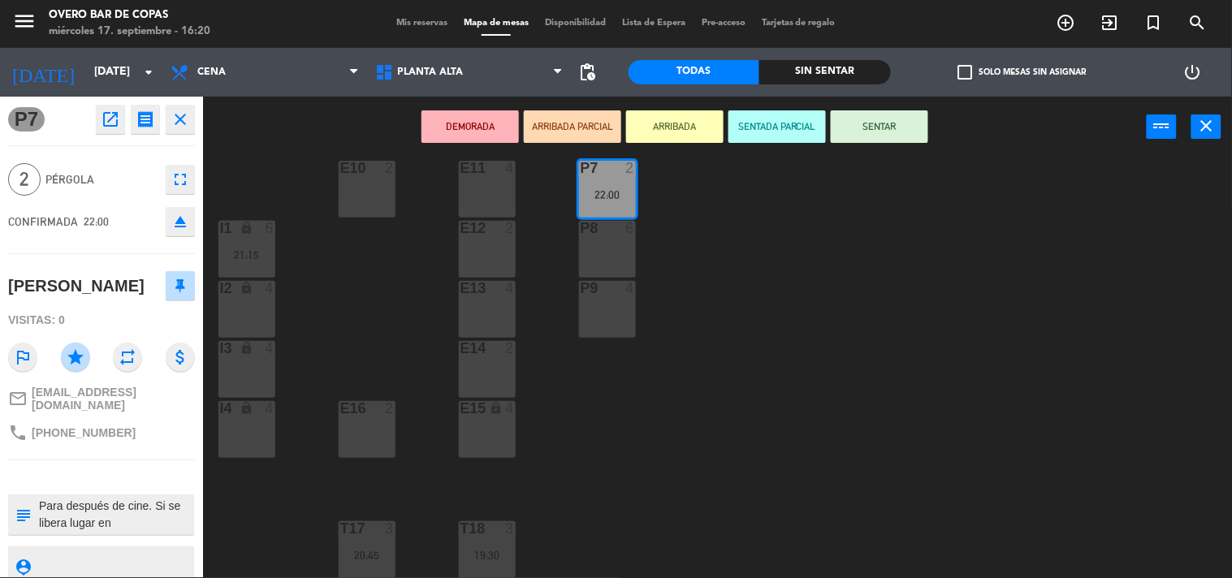
click at [590, 481] on div "P5 2 21:15 F1 8 F3 2 F4 2 P6 6 F2 lock 2 P7 2 22:00 E10 2 E11 4 P8 6 E12 2 I1 l…" at bounding box center [723, 368] width 1017 height 420
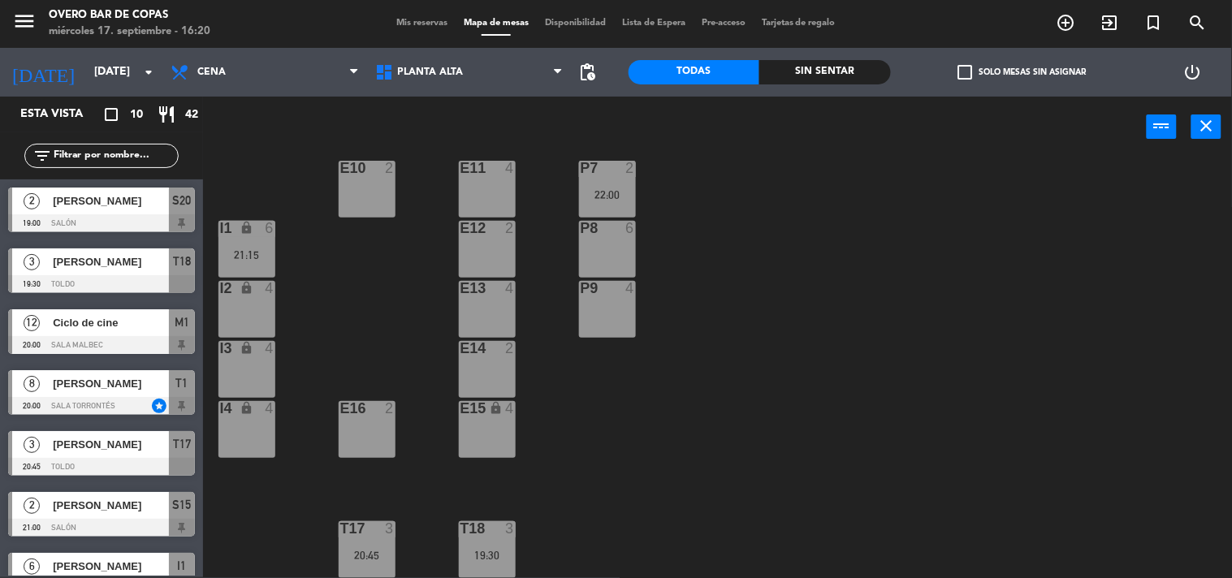
scroll to position [98, 0]
